Goal: Task Accomplishment & Management: Use online tool/utility

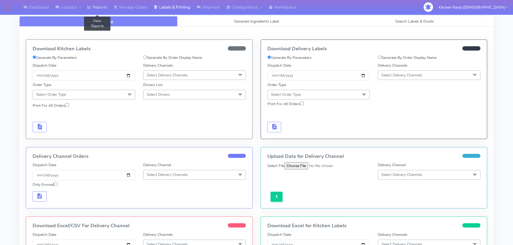
click at [100, 6] on link "Reports" at bounding box center [97, 7] width 26 height 15
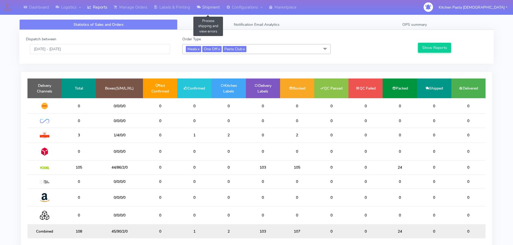
click at [210, 5] on link "Shipment" at bounding box center [208, 7] width 30 height 15
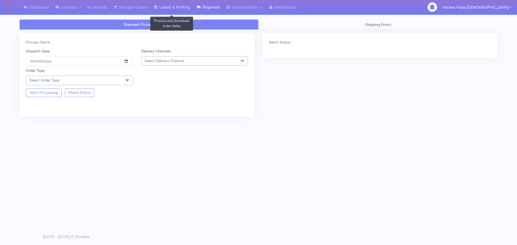
click at [163, 7] on link "Labels & Printing" at bounding box center [171, 7] width 43 height 15
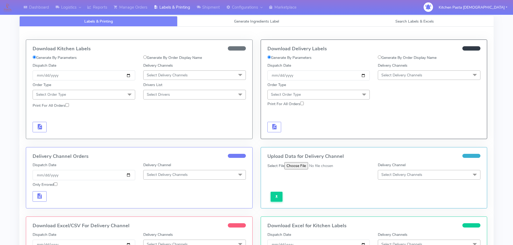
click at [170, 75] on span "Select Delivery Channels" at bounding box center [167, 75] width 41 height 5
click at [166, 119] on div "Royal Mail" at bounding box center [194, 118] width 97 height 6
click at [123, 91] on span "Select Order Type" at bounding box center [84, 94] width 103 height 9
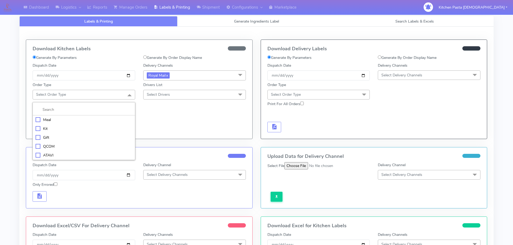
click at [70, 121] on div "Meal" at bounding box center [84, 120] width 97 height 6
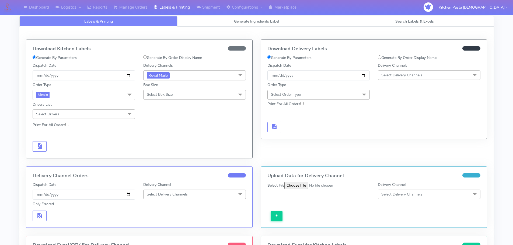
click at [173, 94] on span "Select Box Size" at bounding box center [194, 94] width 103 height 9
click at [162, 137] on div "Medium" at bounding box center [194, 138] width 97 height 6
click at [38, 149] on span "button" at bounding box center [39, 147] width 6 height 5
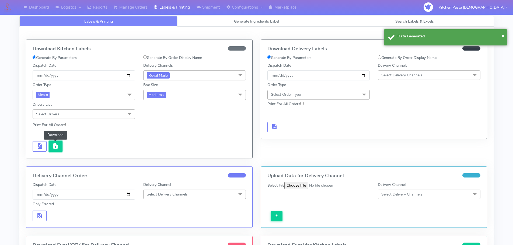
click at [54, 149] on span "button" at bounding box center [55, 147] width 6 height 5
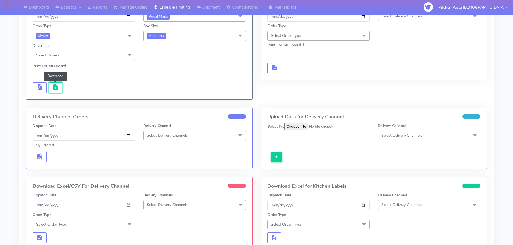
scroll to position [108, 0]
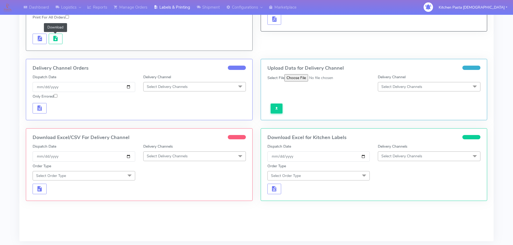
click at [174, 157] on span "Select Delivery Channels" at bounding box center [167, 156] width 41 height 5
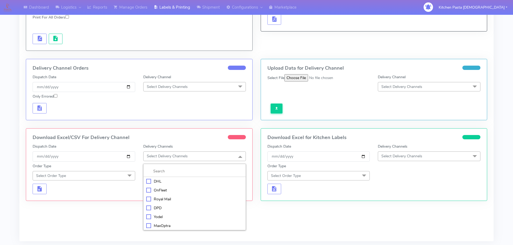
click at [163, 201] on div "Royal Mail" at bounding box center [194, 199] width 97 height 6
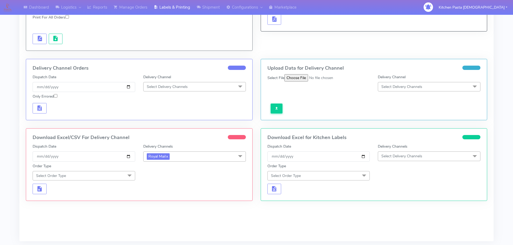
click at [122, 175] on span "Select Order Type" at bounding box center [84, 175] width 103 height 9
click at [54, 198] on div "Meal" at bounding box center [84, 201] width 97 height 6
click at [170, 175] on span "Select Box Size" at bounding box center [160, 175] width 26 height 5
click at [158, 216] on div "Medium" at bounding box center [194, 219] width 97 height 6
click at [40, 191] on span "button" at bounding box center [39, 190] width 6 height 5
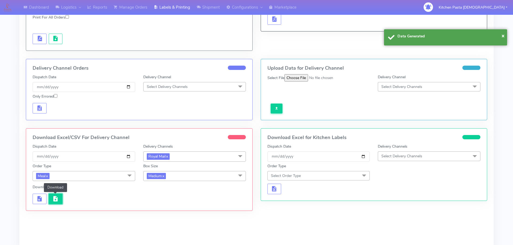
click at [61, 203] on button "button" at bounding box center [56, 199] width 14 height 10
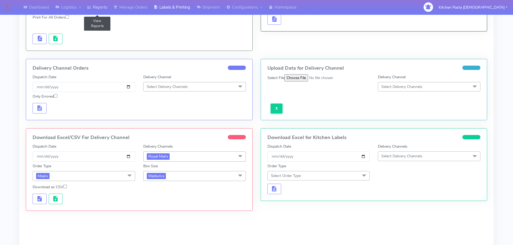
click at [99, 8] on link "Reports" at bounding box center [97, 7] width 26 height 15
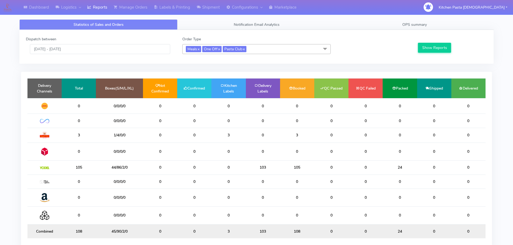
click at [261, 47] on span "Meals x One Off x Pasta Club x" at bounding box center [256, 49] width 148 height 10
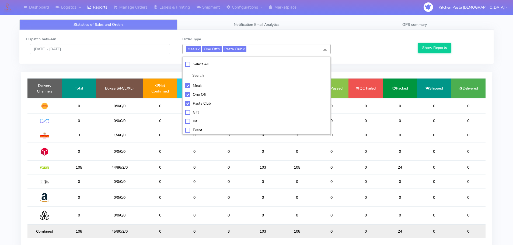
click at [193, 82] on li "Meals" at bounding box center [256, 85] width 148 height 9
checkbox input "false"
click at [199, 94] on div "One Off" at bounding box center [256, 95] width 142 height 6
checkbox input "false"
click at [200, 104] on div "Pasta Club" at bounding box center [256, 104] width 142 height 6
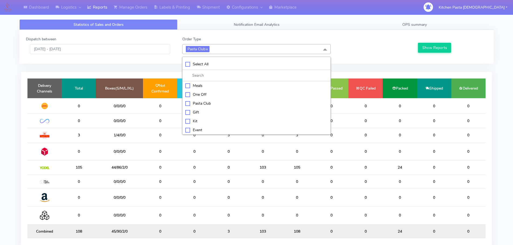
checkbox input "false"
click at [205, 124] on li "Kit" at bounding box center [256, 120] width 148 height 9
checkbox input "true"
click at [430, 48] on button "Show Reports" at bounding box center [434, 48] width 33 height 10
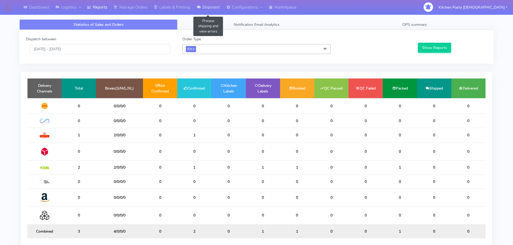
click at [203, 12] on link "Shipment" at bounding box center [208, 7] width 30 height 15
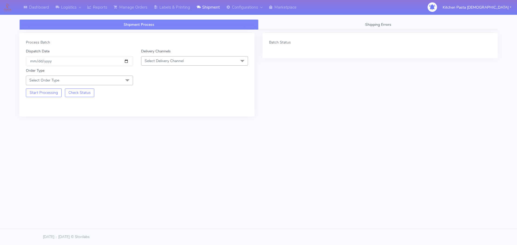
click at [184, 63] on span "Select Delivery Channel" at bounding box center [164, 60] width 39 height 5
click at [161, 120] on div "Yodel" at bounding box center [194, 122] width 101 height 6
click at [119, 76] on span "Select Order Type" at bounding box center [79, 80] width 107 height 9
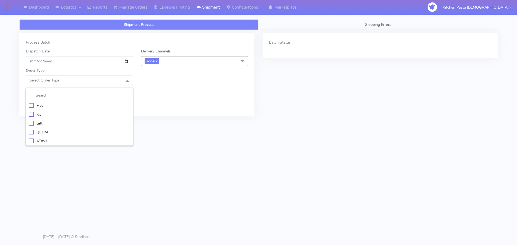
click at [39, 117] on div "Kit" at bounding box center [79, 115] width 101 height 6
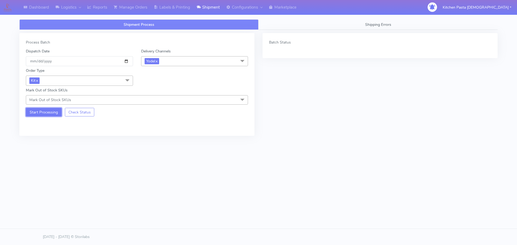
click at [36, 109] on button "Start Processing" at bounding box center [44, 112] width 36 height 9
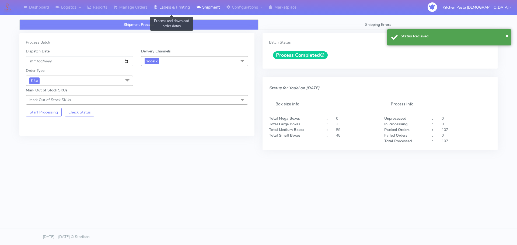
click at [177, 5] on link "Labels & Printing" at bounding box center [171, 7] width 43 height 15
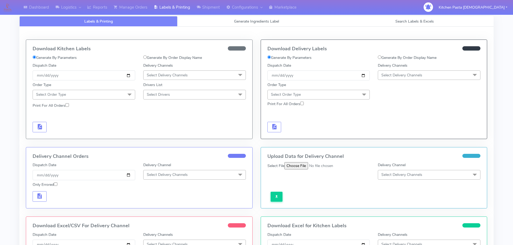
click at [398, 71] on span "Select Delivery Channels" at bounding box center [429, 75] width 103 height 9
click at [396, 137] on div "Yodel" at bounding box center [429, 136] width 97 height 6
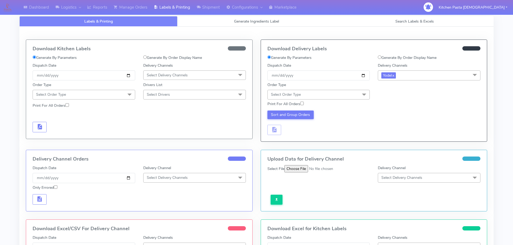
click at [324, 97] on span "Select Order Type" at bounding box center [318, 94] width 103 height 9
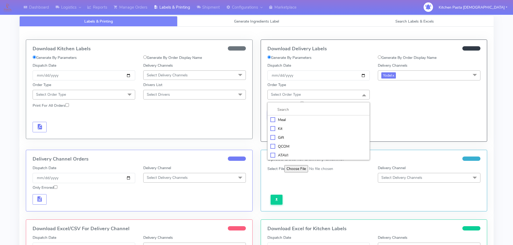
click at [298, 128] on div "Kit" at bounding box center [318, 129] width 97 height 6
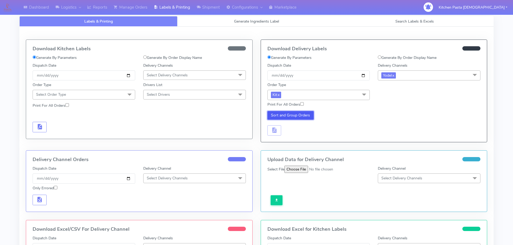
click at [283, 114] on button "Sort and Group Orders" at bounding box center [290, 115] width 47 height 9
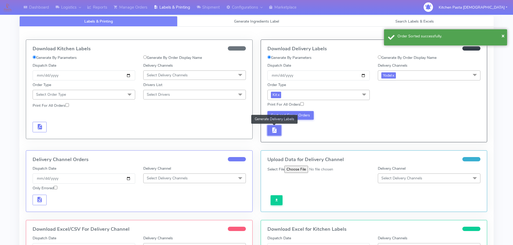
click at [280, 127] on button "button" at bounding box center [274, 130] width 14 height 10
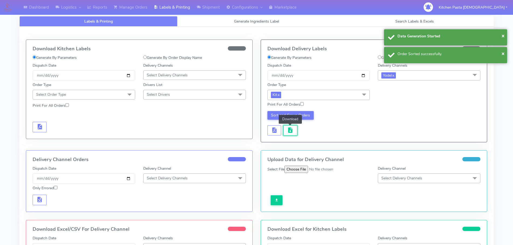
click at [295, 127] on button "button" at bounding box center [290, 130] width 14 height 10
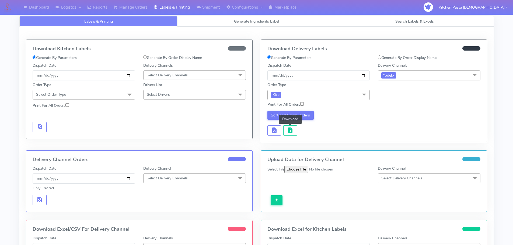
click at [157, 72] on span "Select Delivery Channels" at bounding box center [194, 75] width 103 height 9
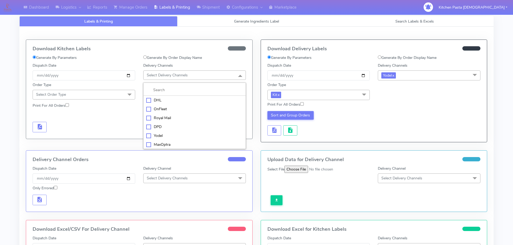
click at [163, 118] on div "Royal Mail" at bounding box center [194, 118] width 97 height 6
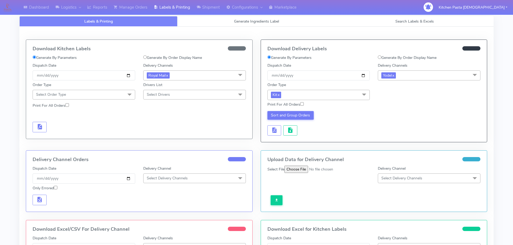
click at [126, 92] on span at bounding box center [129, 95] width 11 height 10
drag, startPoint x: 61, startPoint y: 121, endPoint x: 101, endPoint y: 112, distance: 41.1
click at [61, 121] on div "Meal" at bounding box center [84, 120] width 97 height 6
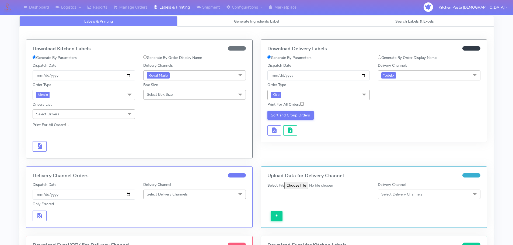
click at [168, 97] on span "Select Box Size" at bounding box center [160, 94] width 26 height 5
click at [158, 135] on div "Medium" at bounding box center [194, 138] width 97 height 6
click at [79, 96] on span "Meal x" at bounding box center [84, 95] width 103 height 10
click at [47, 126] on div "Kit" at bounding box center [84, 129] width 97 height 6
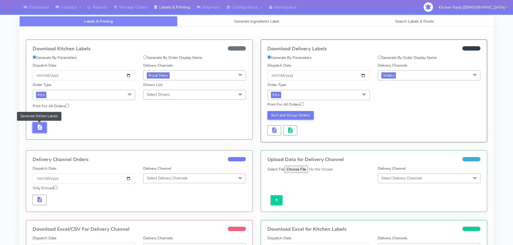
click at [36, 126] on button "button" at bounding box center [40, 127] width 14 height 10
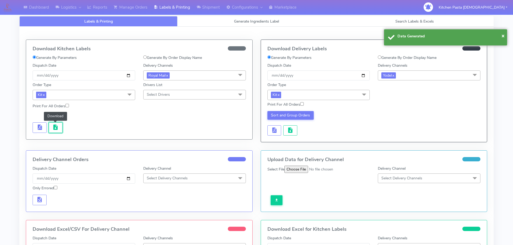
click at [52, 131] on span "button" at bounding box center [55, 128] width 6 height 5
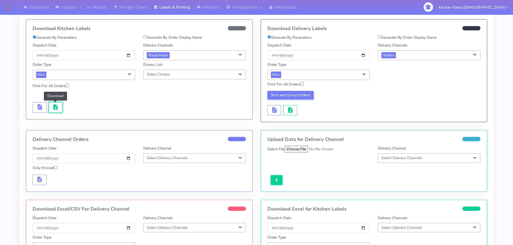
scroll to position [54, 0]
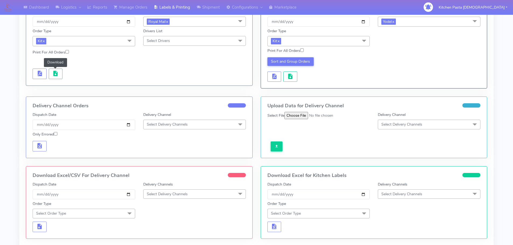
click at [169, 195] on span "Select Delivery Channels" at bounding box center [167, 194] width 41 height 5
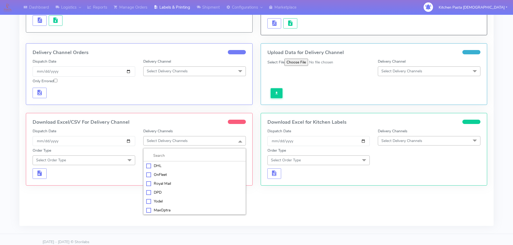
scroll to position [108, 0]
click at [168, 184] on div "Royal Mail" at bounding box center [194, 183] width 97 height 6
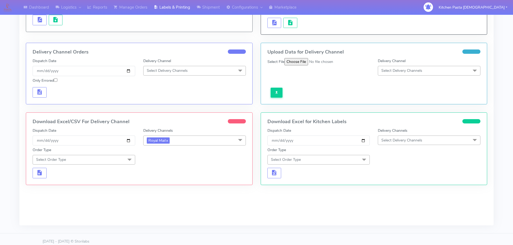
click at [122, 160] on span "Select Order Type" at bounding box center [84, 159] width 103 height 9
click at [45, 192] on div "Kit" at bounding box center [84, 194] width 97 height 6
click at [41, 173] on span "button" at bounding box center [39, 174] width 6 height 5
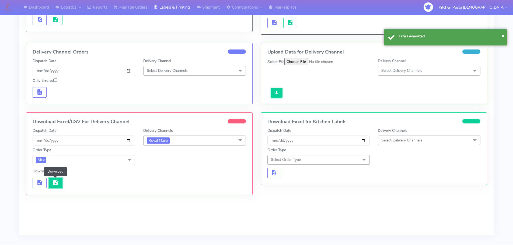
click at [57, 184] on span "button" at bounding box center [55, 183] width 6 height 5
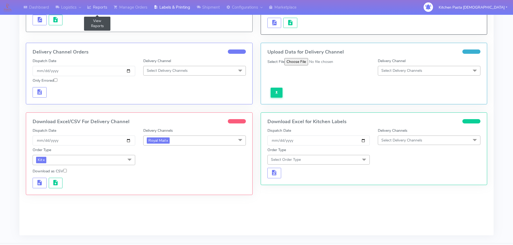
click at [99, 8] on link "Reports" at bounding box center [97, 7] width 26 height 15
